Goal: Information Seeking & Learning: Learn about a topic

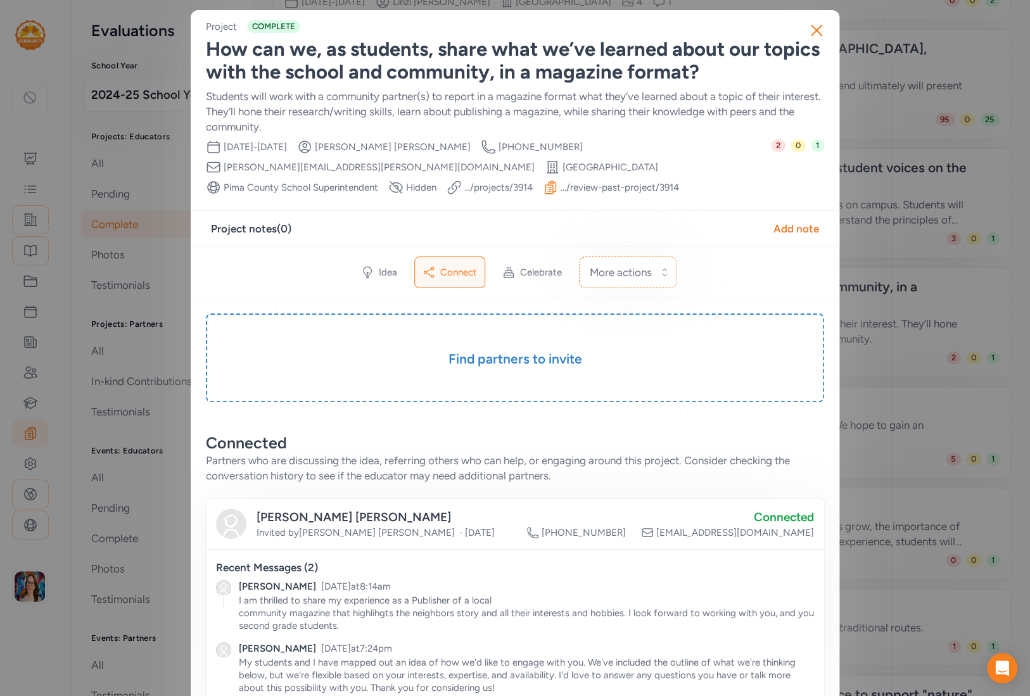
scroll to position [406, 0]
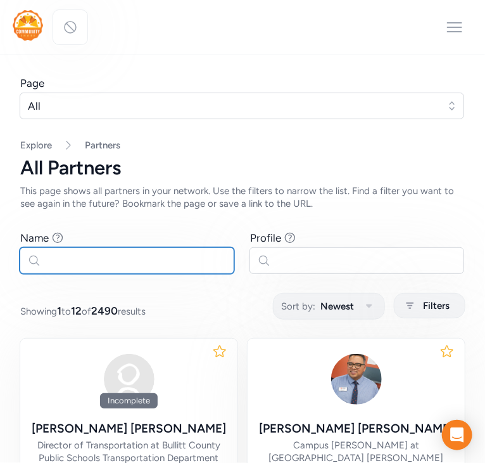
click at [177, 258] on input "text" at bounding box center [127, 260] width 215 height 27
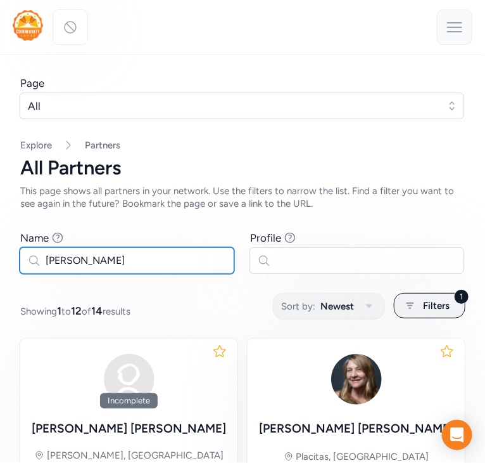
type input "[PERSON_NAME]"
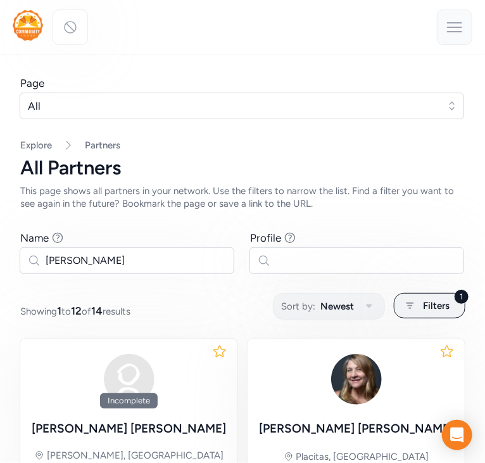
click at [450, 29] on icon at bounding box center [455, 27] width 20 height 20
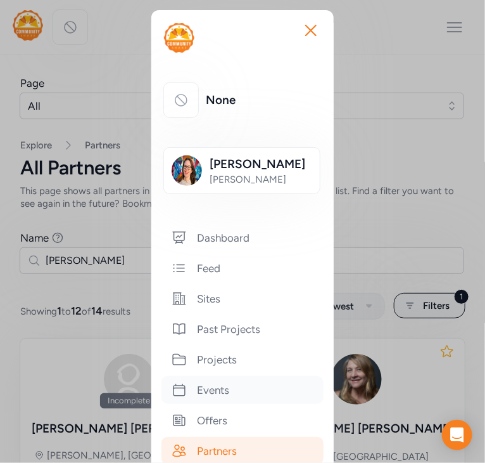
scroll to position [144, 0]
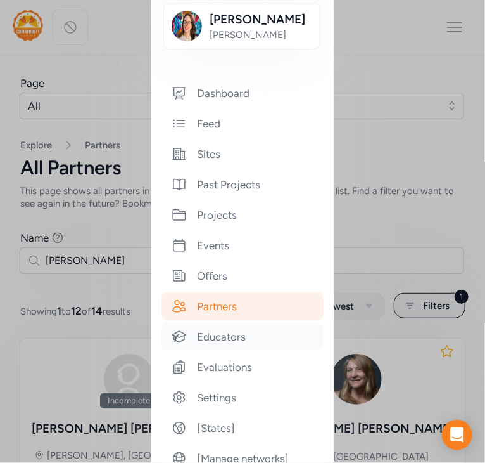
click at [212, 345] on div "Educators" at bounding box center [243, 337] width 162 height 28
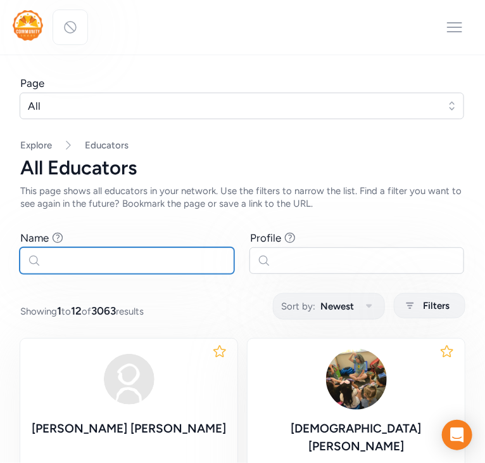
click at [82, 260] on input "text" at bounding box center [127, 260] width 215 height 27
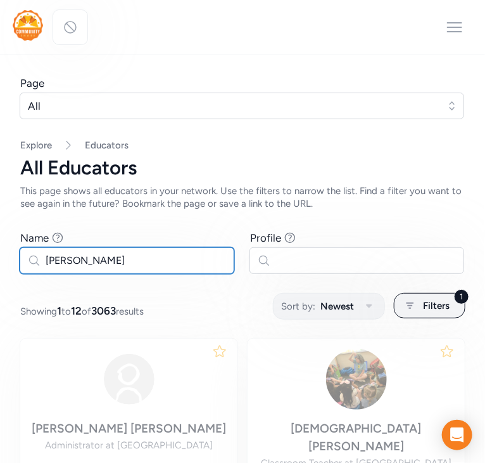
type input "[PERSON_NAME]"
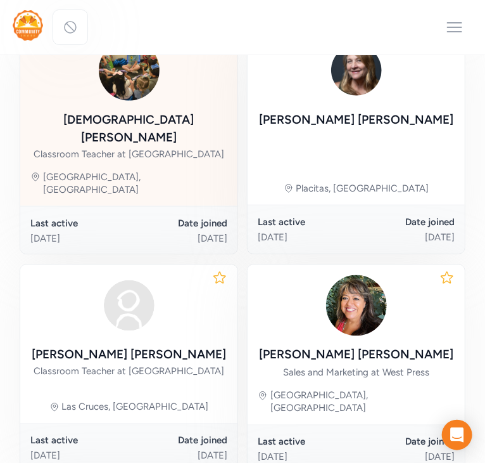
scroll to position [312, 0]
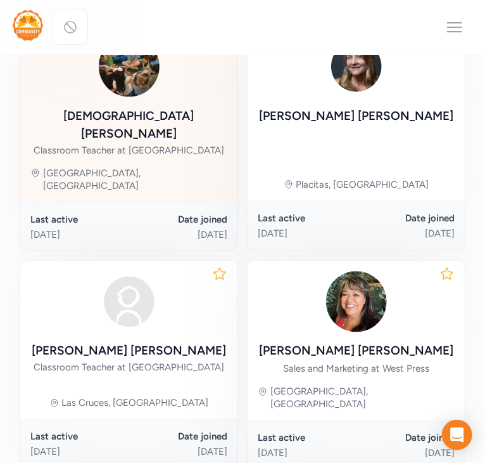
click at [103, 102] on div "[PERSON_NAME] Classroom Teacher at [GEOGRAPHIC_DATA]" at bounding box center [128, 96] width 197 height 120
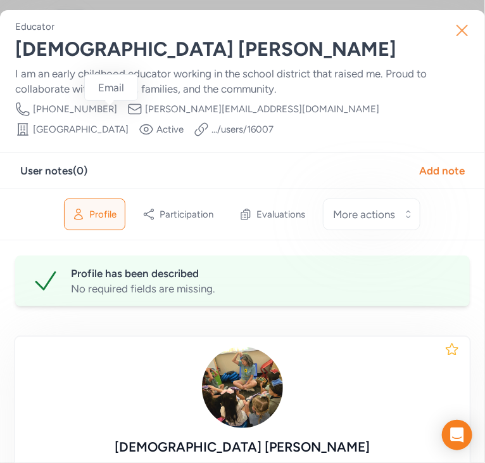
click at [457, 30] on icon "button" at bounding box center [462, 30] width 20 height 20
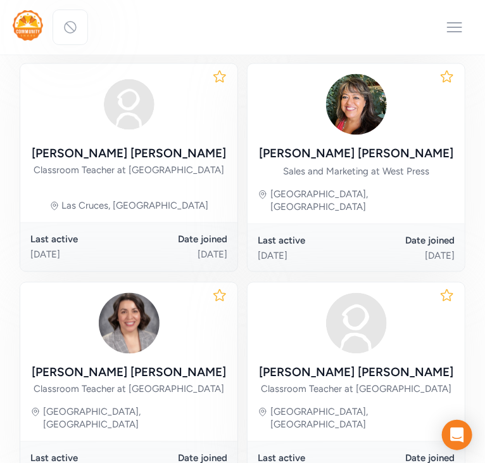
scroll to position [538, 0]
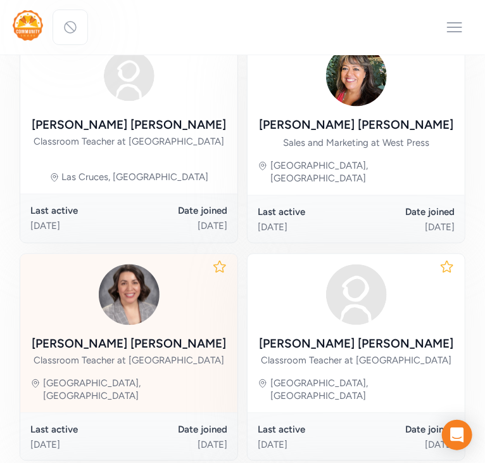
click at [155, 335] on div "[PERSON_NAME]" at bounding box center [129, 344] width 195 height 18
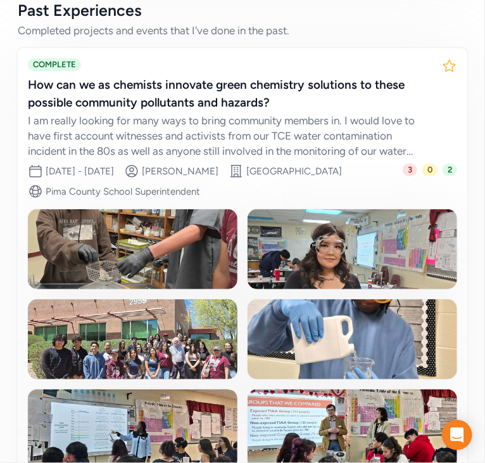
scroll to position [1555, 0]
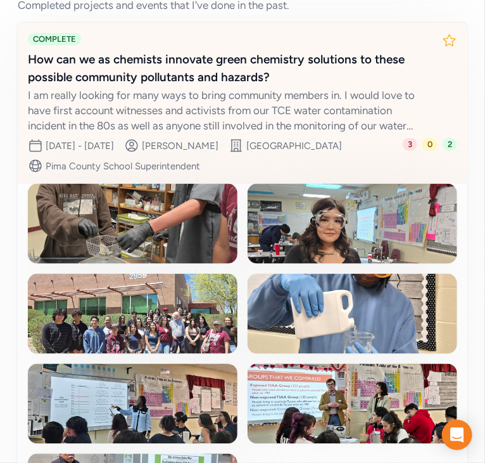
click at [212, 113] on div "I am really looking for many ways to bring community members in. I would love t…" at bounding box center [230, 110] width 404 height 46
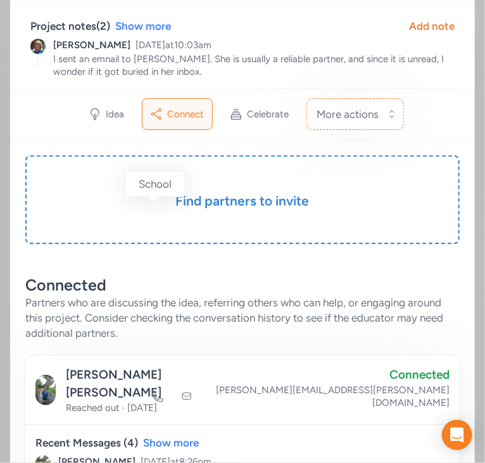
scroll to position [125, 0]
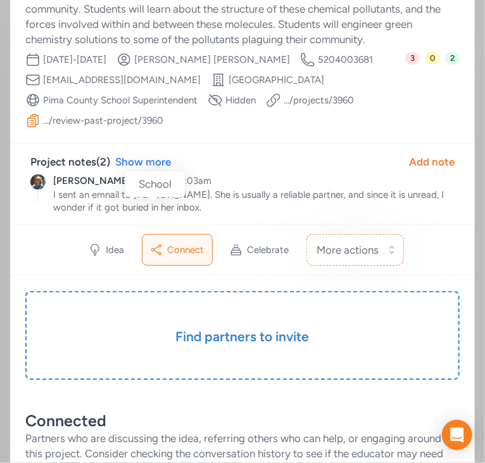
click at [129, 120] on link ".../review-past-project/ 3960" at bounding box center [103, 120] width 120 height 13
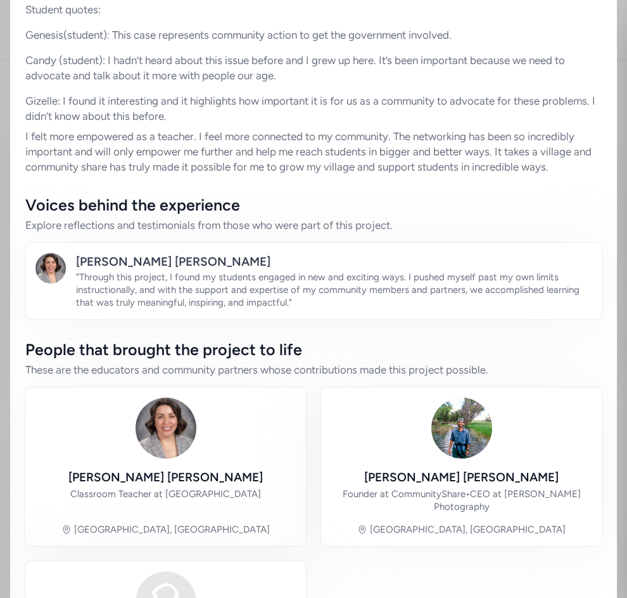
scroll to position [1259, 0]
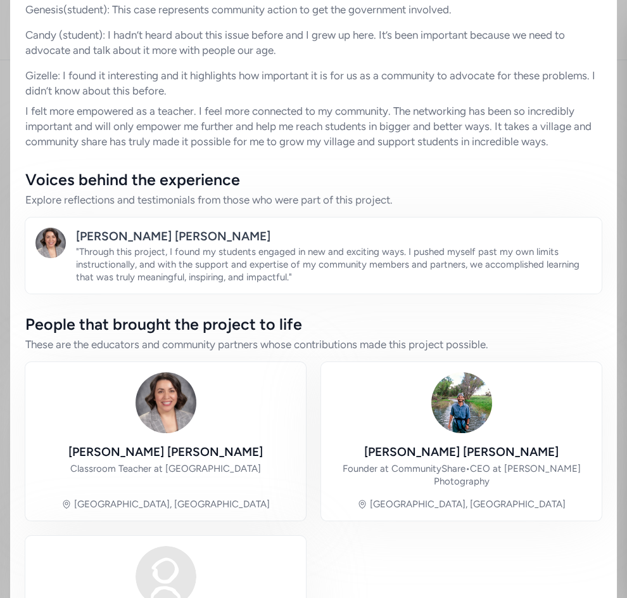
click at [217, 263] on span "" Through this project, I found my students engaged in new and exciting ways. I…" at bounding box center [328, 264] width 504 height 37
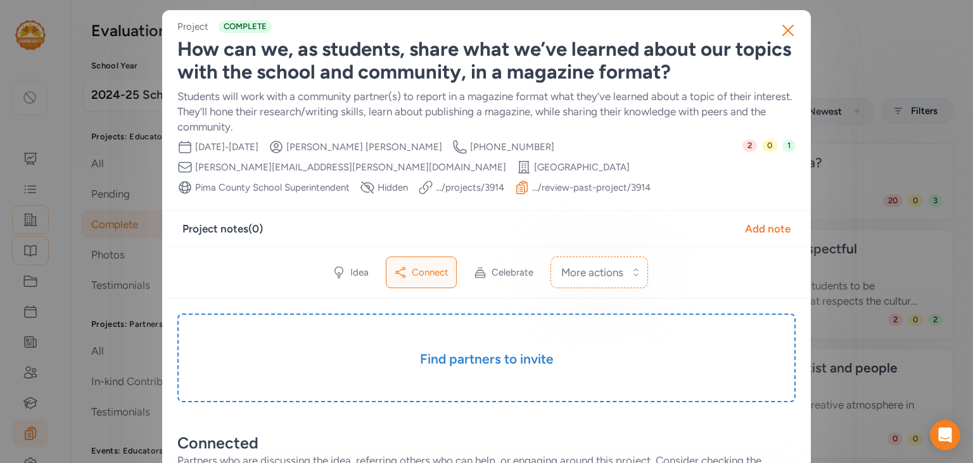
scroll to position [406, 0]
